Goal: Transaction & Acquisition: Purchase product/service

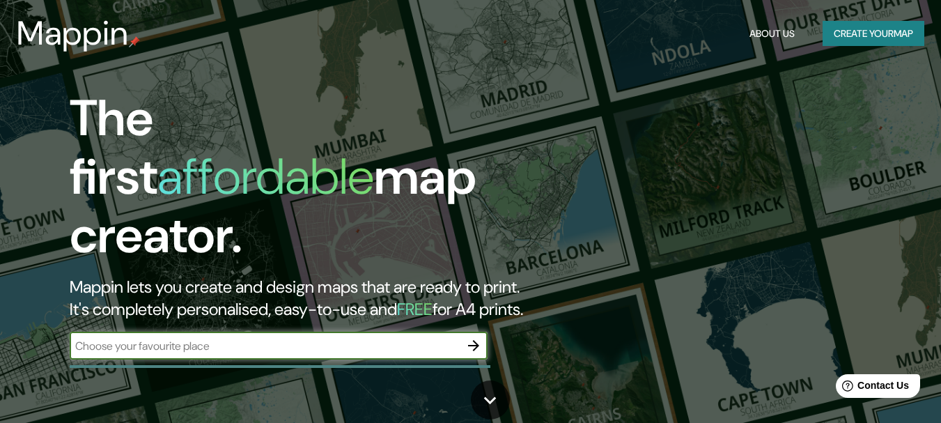
click at [428, 338] on input "text" at bounding box center [265, 346] width 390 height 16
type input "catacaos"
click at [461, 332] on button "button" at bounding box center [474, 346] width 28 height 28
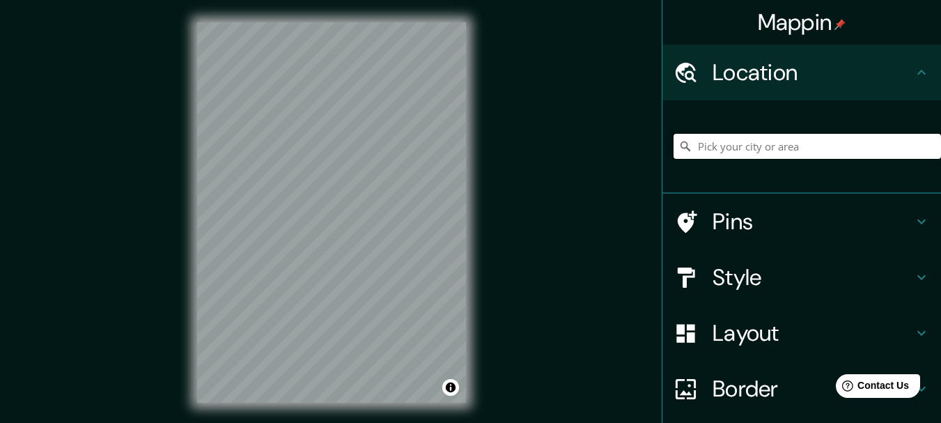
click at [747, 143] on input "Pick your city or area" at bounding box center [807, 146] width 267 height 25
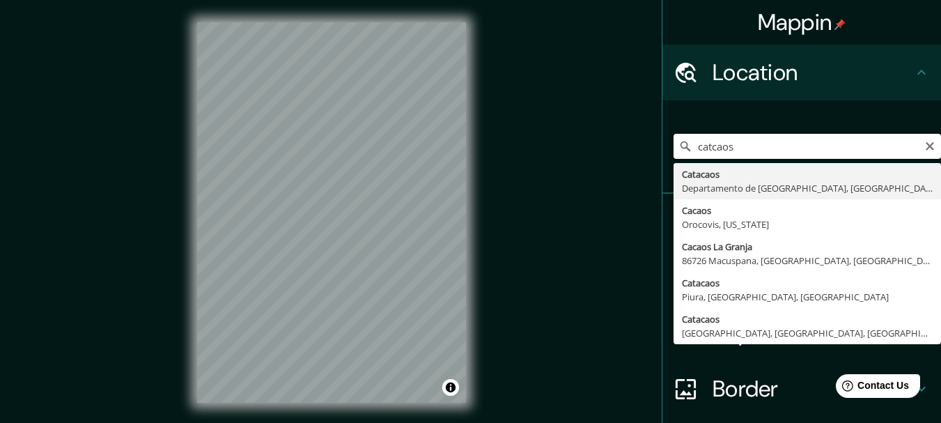
type input "Catacaos, [GEOGRAPHIC_DATA], [GEOGRAPHIC_DATA]"
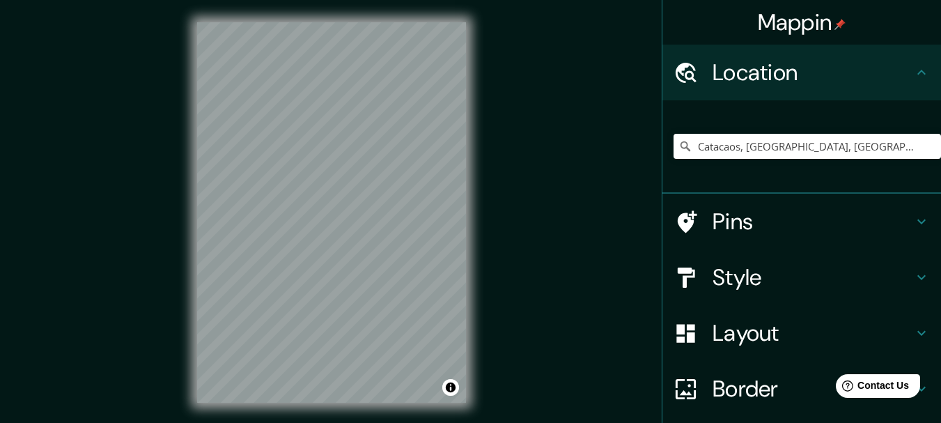
click at [469, 138] on div "© Mapbox © OpenStreetMap Improve this map" at bounding box center [331, 212] width 313 height 425
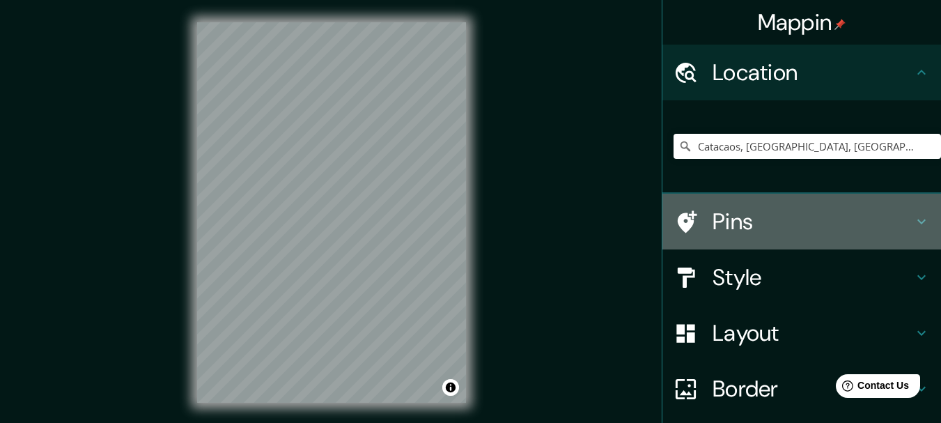
click at [837, 226] on h4 "Pins" at bounding box center [813, 222] width 201 height 28
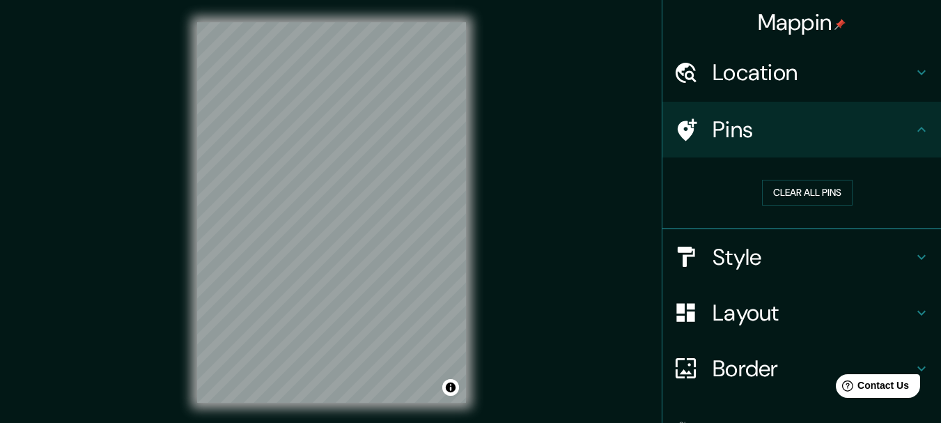
click at [792, 262] on h4 "Style" at bounding box center [813, 257] width 201 height 28
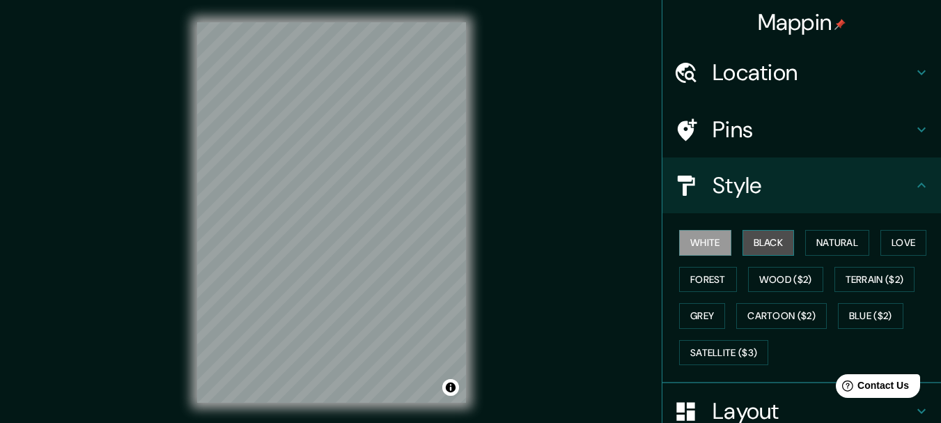
click at [752, 237] on button "Black" at bounding box center [769, 243] width 52 height 26
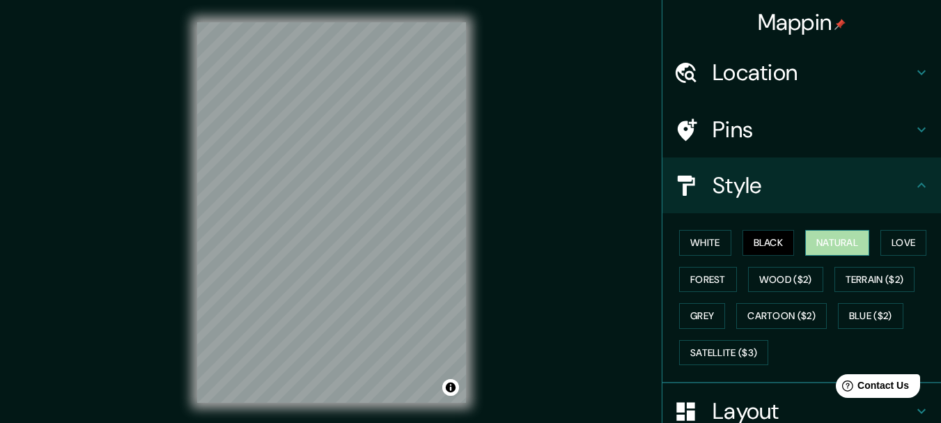
click at [824, 238] on button "Natural" at bounding box center [837, 243] width 64 height 26
click at [696, 228] on div "White Black Natural Love Forest Wood ($2) Terrain ($2) Grey Cartoon ($2) Blue (…" at bounding box center [807, 297] width 267 height 146
click at [683, 245] on button "White" at bounding box center [705, 243] width 52 height 26
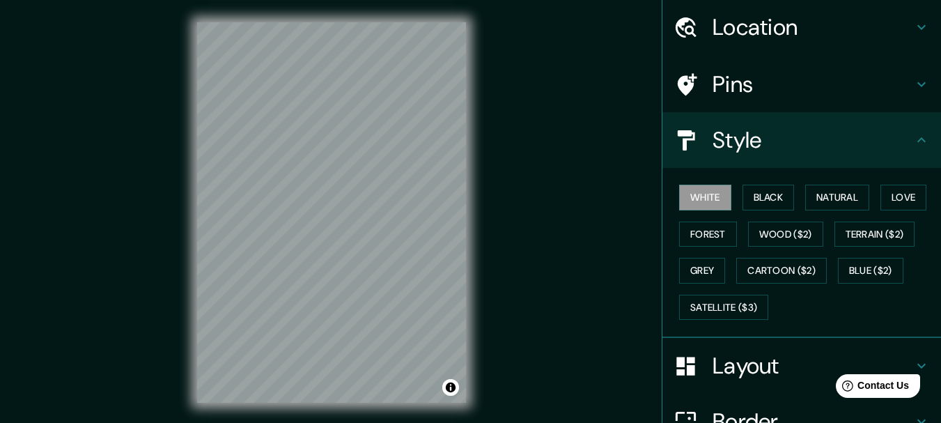
scroll to position [70, 0]
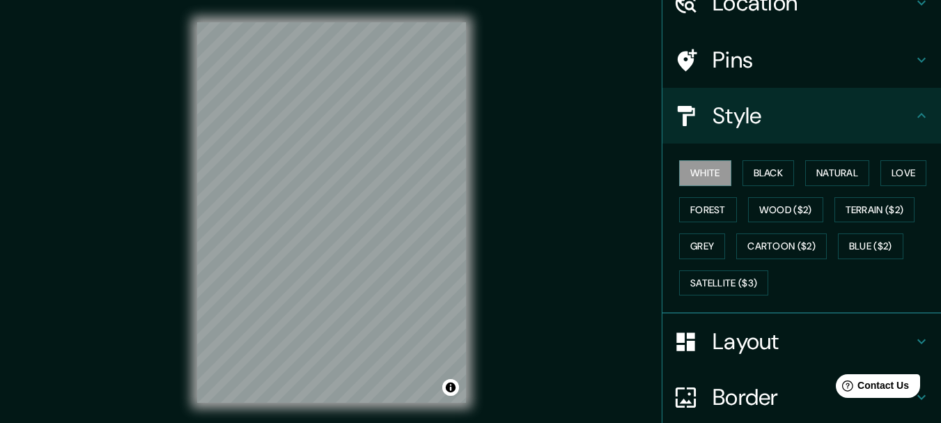
click at [733, 342] on h4 "Layout" at bounding box center [813, 341] width 201 height 28
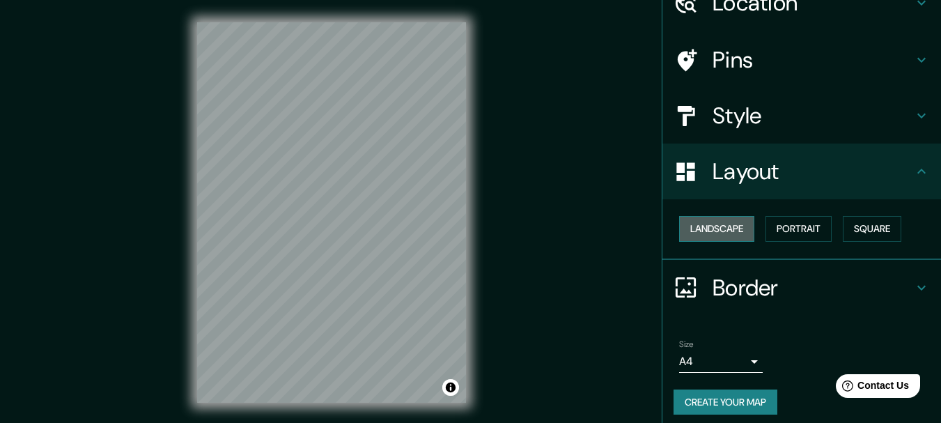
click at [724, 218] on button "Landscape" at bounding box center [716, 229] width 75 height 26
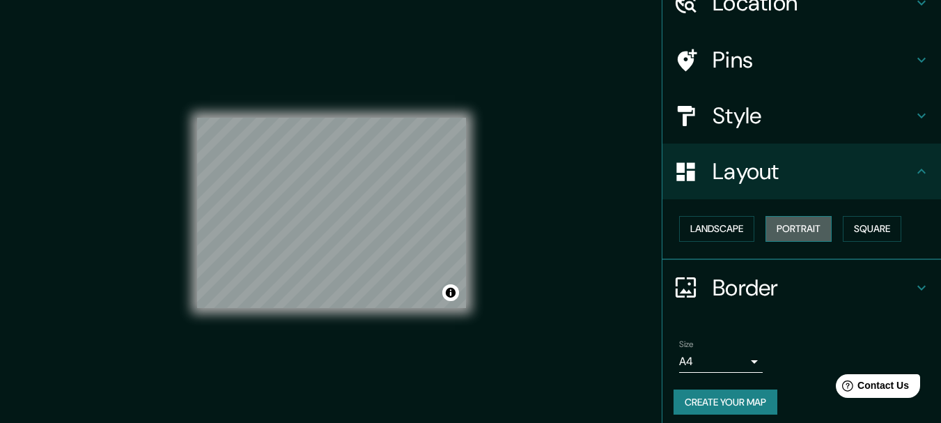
click at [790, 223] on button "Portrait" at bounding box center [799, 229] width 66 height 26
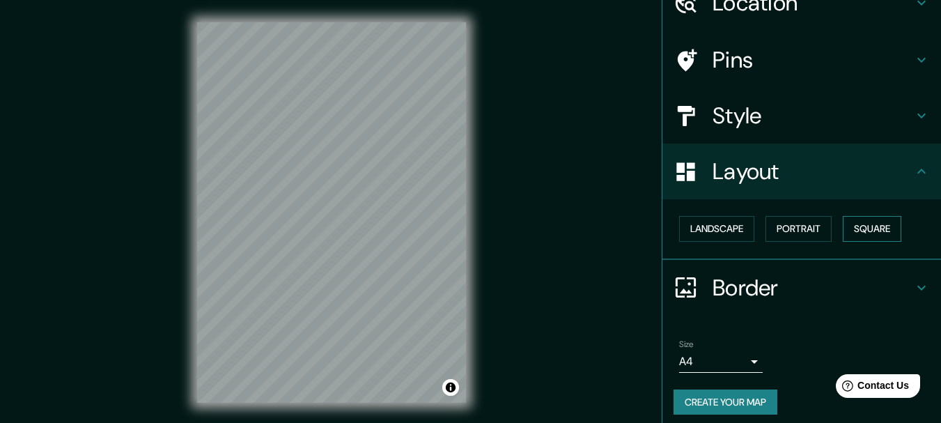
click at [854, 224] on button "Square" at bounding box center [872, 229] width 59 height 26
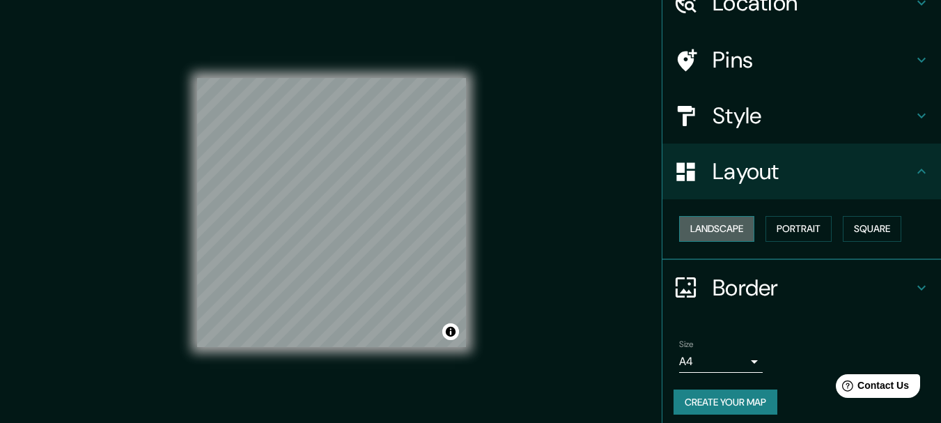
click at [724, 233] on button "Landscape" at bounding box center [716, 229] width 75 height 26
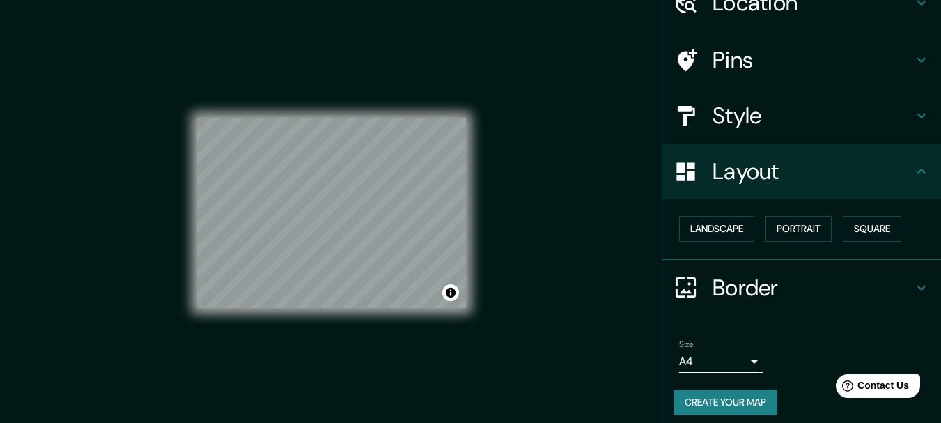
click at [732, 289] on h4 "Border" at bounding box center [813, 288] width 201 height 28
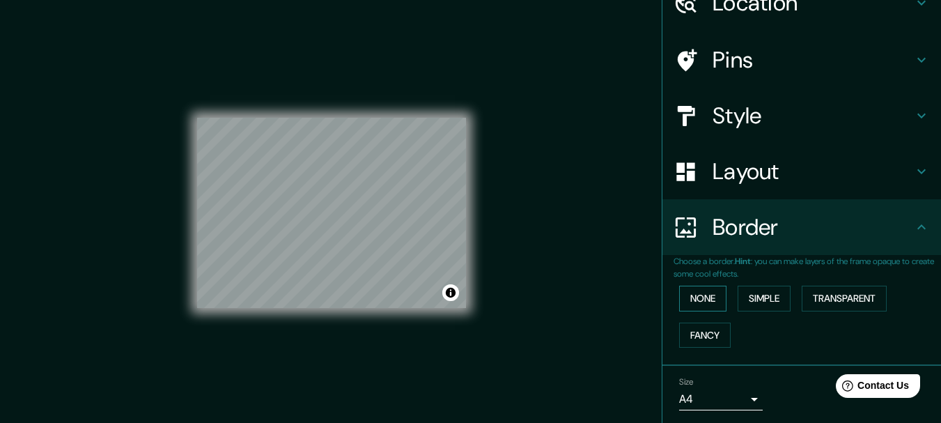
click at [702, 296] on button "None" at bounding box center [702, 299] width 47 height 26
click at [757, 295] on button "Simple" at bounding box center [764, 299] width 53 height 26
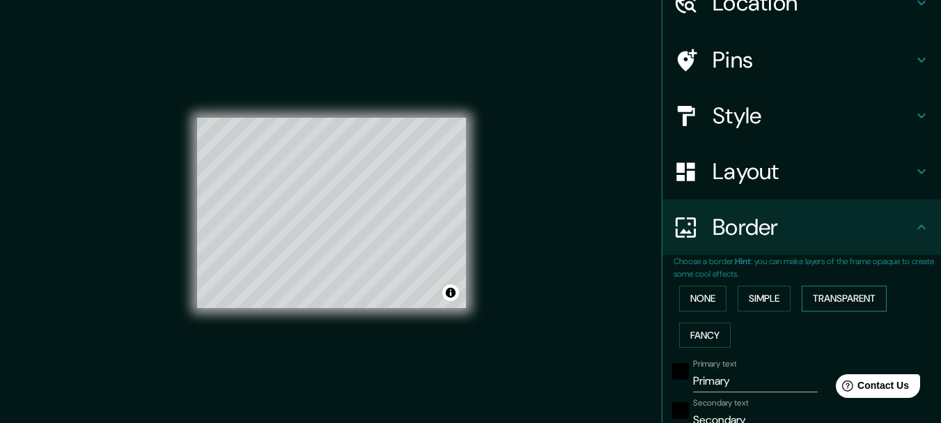
click at [815, 301] on button "Transparent" at bounding box center [844, 299] width 85 height 26
click at [706, 336] on button "Fancy" at bounding box center [705, 336] width 52 height 26
click at [692, 295] on button "None" at bounding box center [702, 299] width 47 height 26
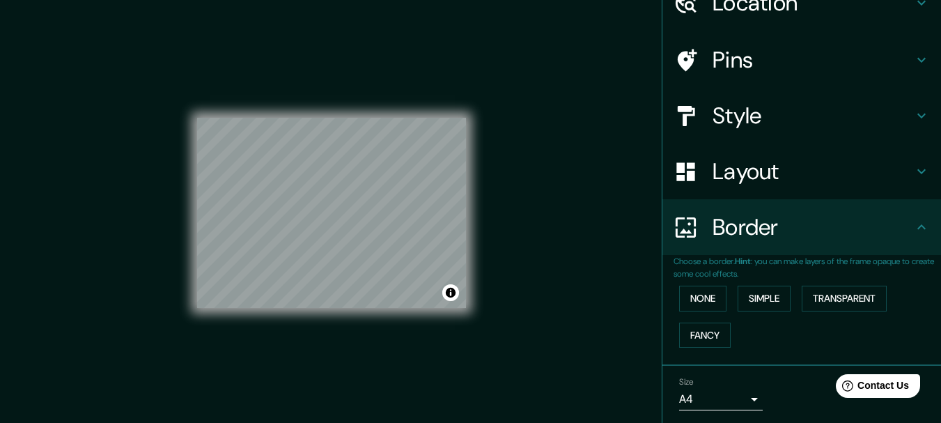
click at [738, 397] on body "Mappin Location [GEOGRAPHIC_DATA], [GEOGRAPHIC_DATA], [GEOGRAPHIC_DATA] Pins St…" at bounding box center [470, 211] width 941 height 423
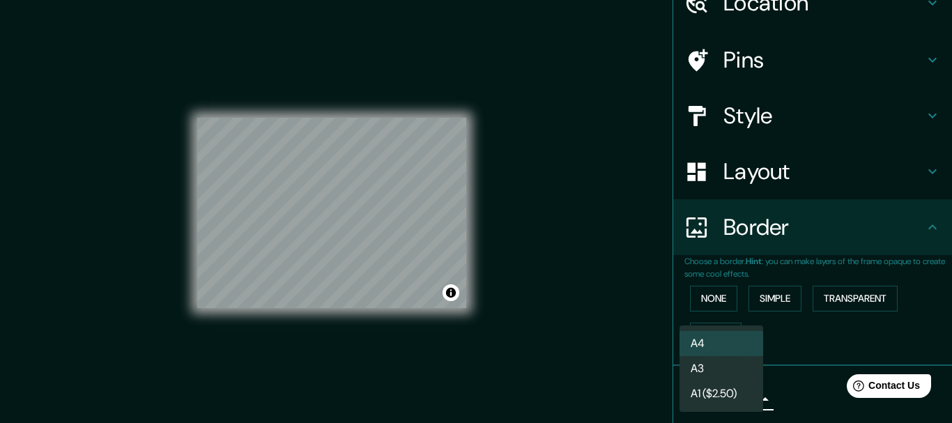
click at [772, 389] on div at bounding box center [476, 211] width 952 height 423
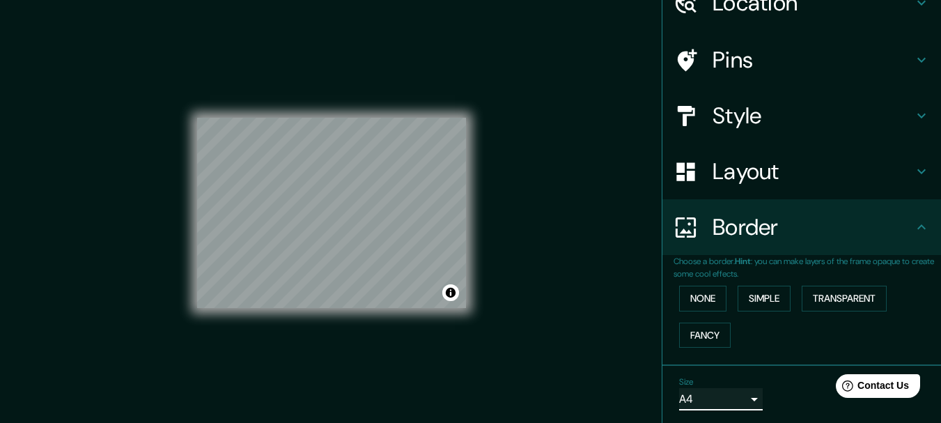
scroll to position [24, 0]
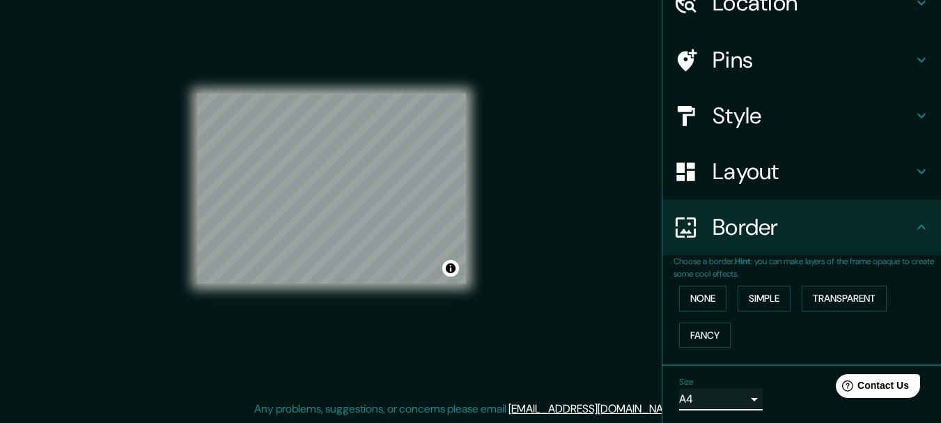
drag, startPoint x: 941, startPoint y: 243, endPoint x: 53, endPoint y: 15, distance: 917.0
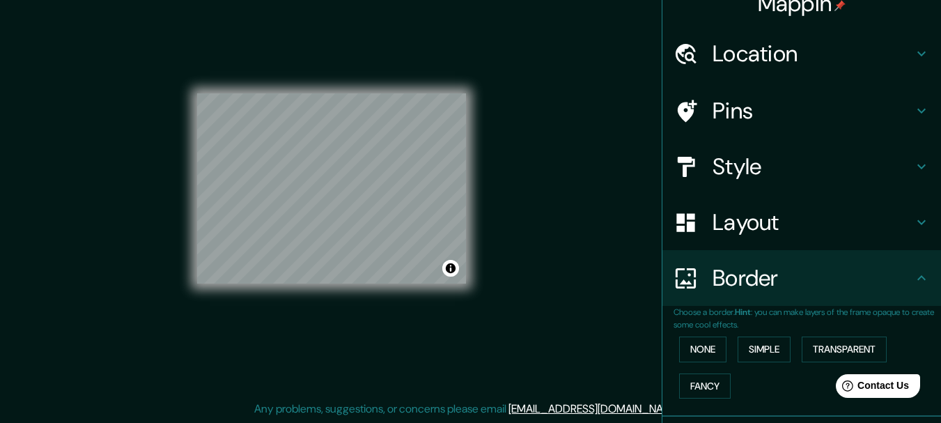
scroll to position [0, 0]
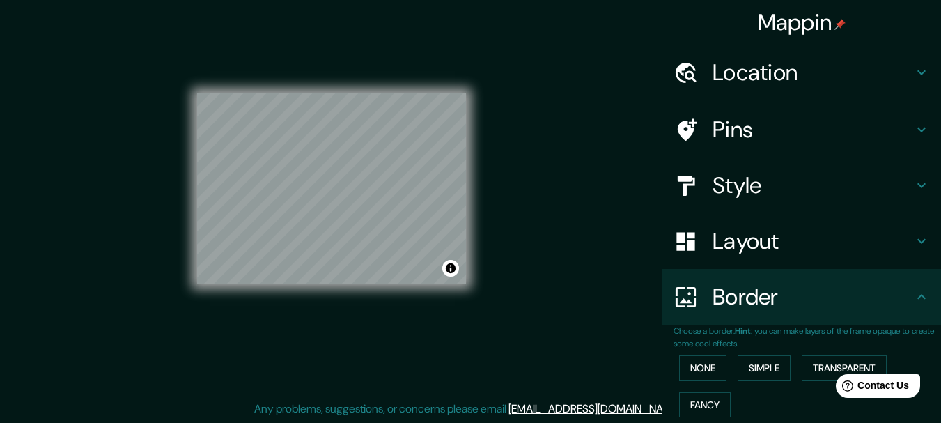
click at [536, 180] on div "Mappin Location [GEOGRAPHIC_DATA], [GEOGRAPHIC_DATA], [GEOGRAPHIC_DATA] Pins St…" at bounding box center [470, 199] width 941 height 447
drag, startPoint x: 525, startPoint y: 301, endPoint x: 522, endPoint y: 295, distance: 7.2
click at [525, 297] on div "Mappin Location [GEOGRAPHIC_DATA], [GEOGRAPHIC_DATA], [GEOGRAPHIC_DATA] Pins St…" at bounding box center [470, 199] width 941 height 447
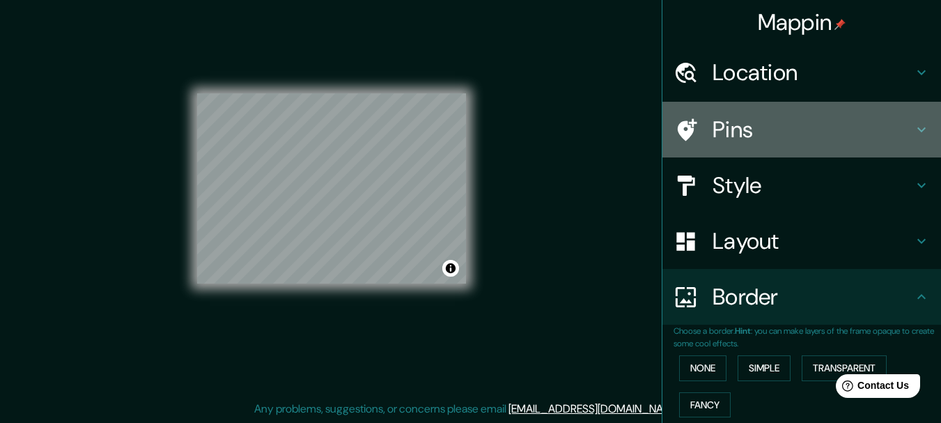
click at [750, 123] on h4 "Pins" at bounding box center [813, 130] width 201 height 28
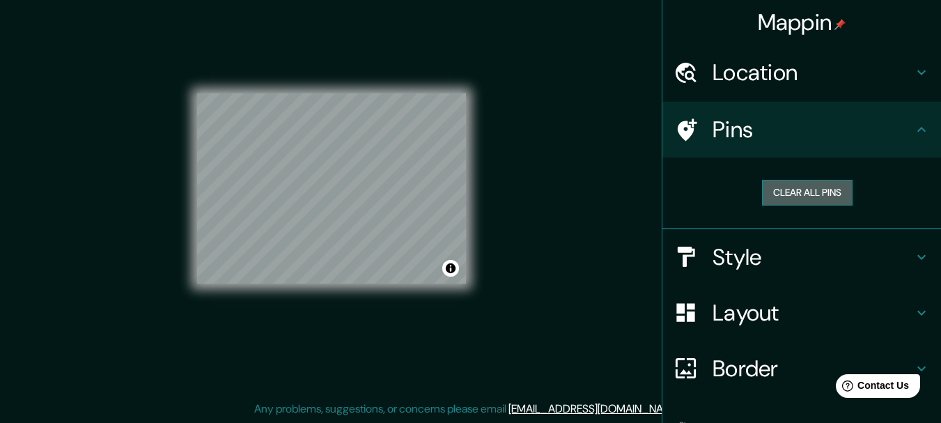
click at [801, 189] on button "Clear all pins" at bounding box center [807, 193] width 91 height 26
